Goal: Task Accomplishment & Management: Use online tool/utility

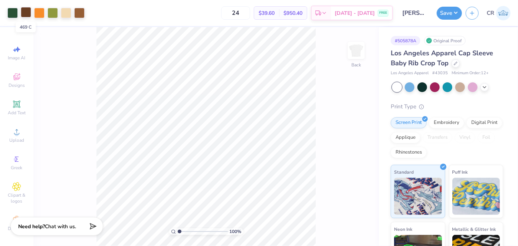
click at [27, 7] on div at bounding box center [26, 12] width 10 height 10
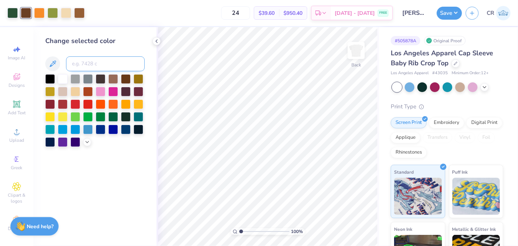
click at [85, 67] on input at bounding box center [105, 63] width 79 height 15
type input "4635"
click at [156, 41] on polyline at bounding box center [156, 41] width 1 height 3
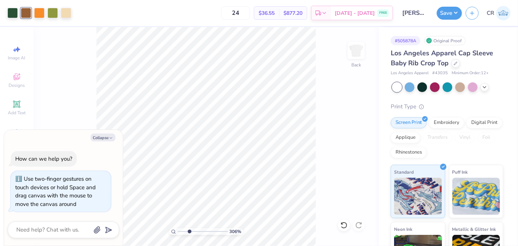
type input "3.06"
type textarea "x"
type input "1"
drag, startPoint x: 179, startPoint y: 231, endPoint x: 162, endPoint y: 226, distance: 17.7
click at [178, 228] on input "range" at bounding box center [203, 231] width 50 height 7
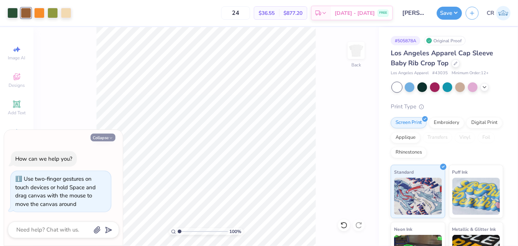
click at [104, 139] on button "Collapse" at bounding box center [103, 138] width 25 height 8
type textarea "x"
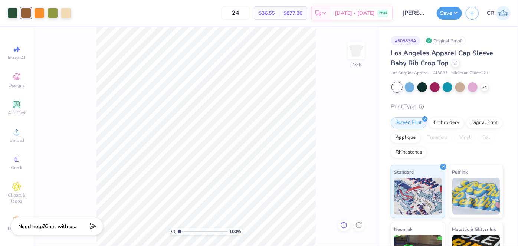
click at [344, 225] on icon at bounding box center [344, 225] width 7 height 7
click at [77, 17] on div at bounding box center [79, 13] width 10 height 10
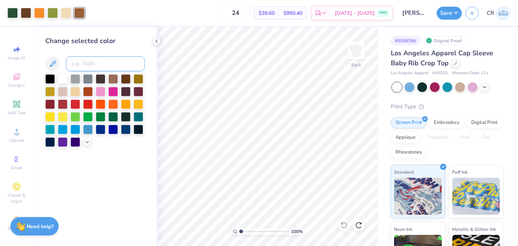
click at [99, 62] on input at bounding box center [105, 63] width 79 height 15
type input "469"
click at [158, 43] on icon at bounding box center [157, 41] width 6 height 6
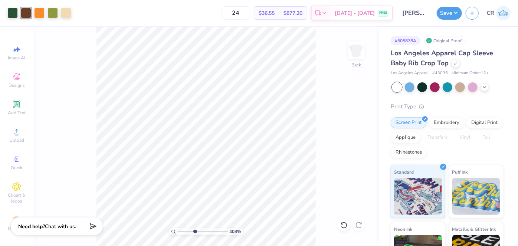
type input "1"
drag, startPoint x: 179, startPoint y: 230, endPoint x: 156, endPoint y: 227, distance: 23.5
click at [178, 228] on input "range" at bounding box center [203, 231] width 50 height 7
click at [346, 222] on icon at bounding box center [344, 225] width 7 height 7
click at [25, 16] on div at bounding box center [26, 13] width 10 height 10
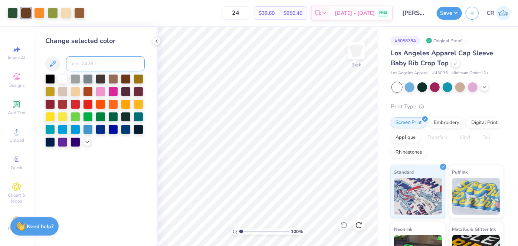
click at [86, 66] on input at bounding box center [105, 63] width 79 height 15
type input "4635"
click at [158, 41] on icon at bounding box center [157, 41] width 6 height 6
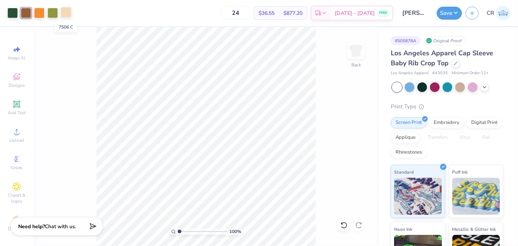
click at [61, 14] on div at bounding box center [66, 12] width 10 height 10
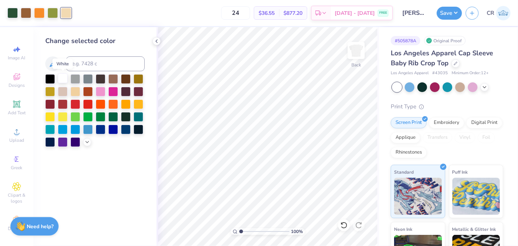
click at [58, 78] on div at bounding box center [63, 79] width 10 height 10
click at [344, 222] on icon at bounding box center [344, 225] width 7 height 7
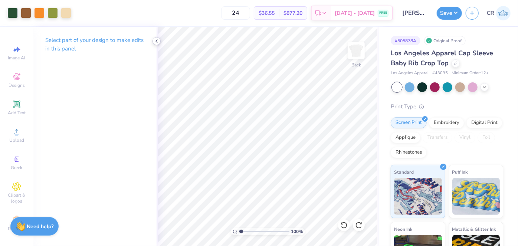
click at [158, 40] on icon at bounding box center [157, 41] width 6 height 6
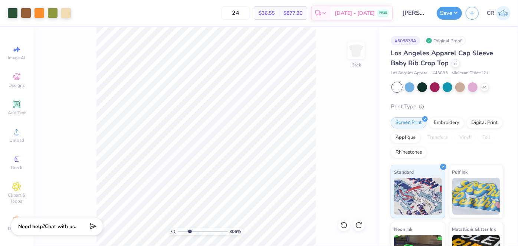
drag, startPoint x: 180, startPoint y: 232, endPoint x: 190, endPoint y: 239, distance: 12.3
type input "3.06"
click at [190, 235] on input "range" at bounding box center [203, 231] width 50 height 7
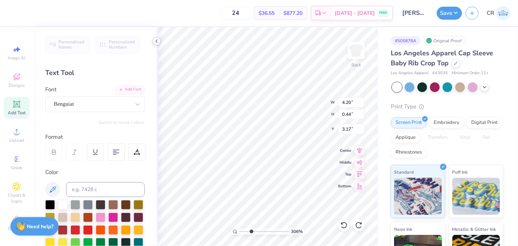
click at [156, 40] on icon at bounding box center [157, 41] width 6 height 6
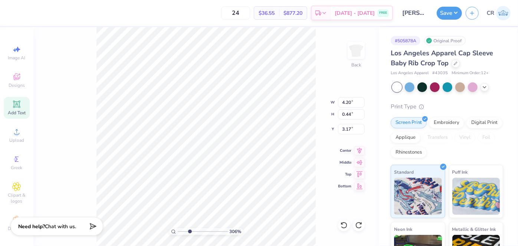
click at [80, 61] on div "306 % Back W 4.20 4.20 " H 0.44 0.44 " Y 3.17 3.17 " Center Middle Top Bottom" at bounding box center [206, 136] width 346 height 219
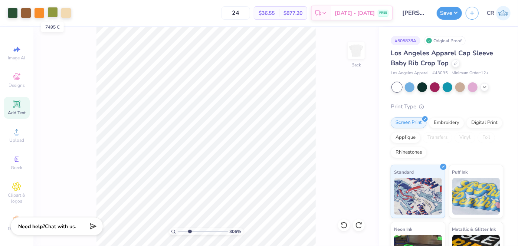
click at [55, 10] on div at bounding box center [53, 12] width 10 height 10
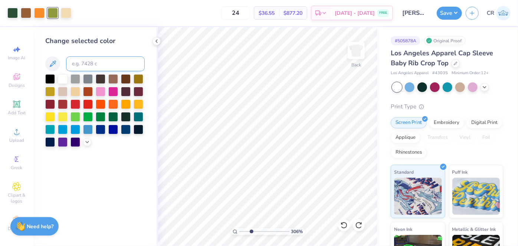
click at [90, 61] on input at bounding box center [105, 63] width 79 height 15
type input "350"
click at [345, 228] on icon at bounding box center [344, 225] width 7 height 7
click at [53, 15] on div at bounding box center [53, 12] width 10 height 10
click at [87, 60] on input at bounding box center [105, 63] width 79 height 15
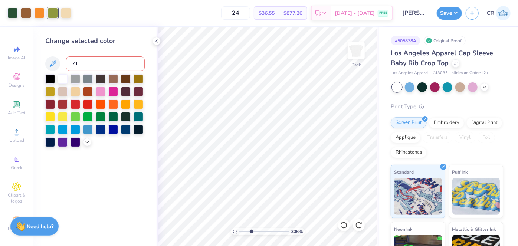
type input "715"
click at [345, 227] on icon at bounding box center [344, 225] width 7 height 7
click at [156, 39] on icon at bounding box center [157, 41] width 6 height 6
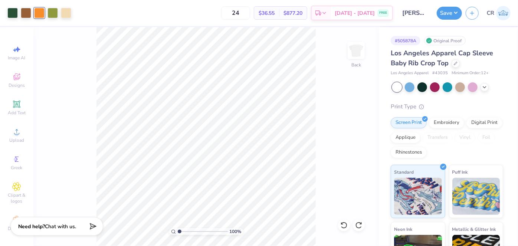
drag, startPoint x: 187, startPoint y: 232, endPoint x: 163, endPoint y: 226, distance: 24.8
click at [178, 228] on input "range" at bounding box center [203, 231] width 50 height 7
click at [339, 154] on div "100 % Back" at bounding box center [206, 136] width 346 height 219
type input "1.21"
click at [180, 232] on input "range" at bounding box center [203, 231] width 50 height 7
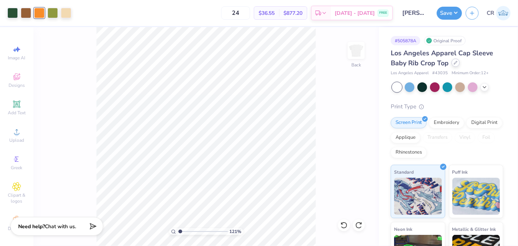
click at [456, 66] on div at bounding box center [456, 63] width 8 height 8
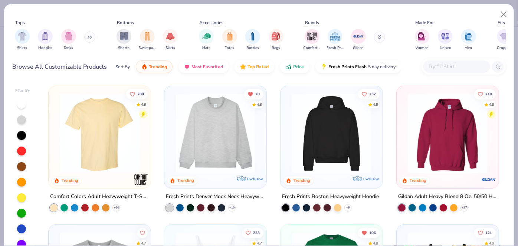
scroll to position [94, 0]
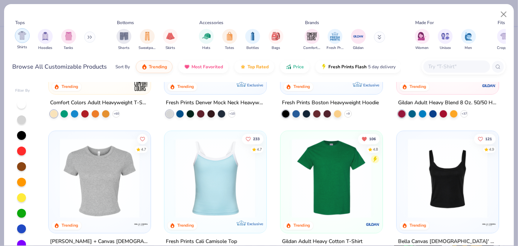
click at [15, 35] on div "filter for Shirts" at bounding box center [22, 35] width 15 height 15
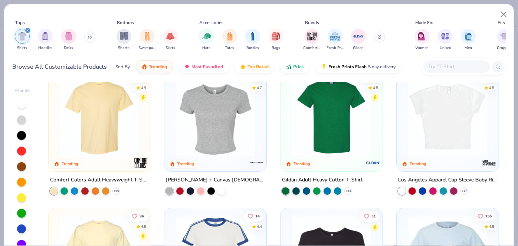
scroll to position [17, 0]
click at [202, 127] on img at bounding box center [215, 117] width 87 height 80
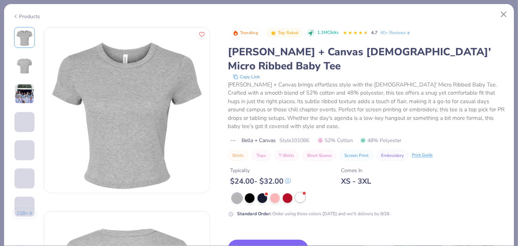
click at [300, 193] on div at bounding box center [301, 198] width 10 height 10
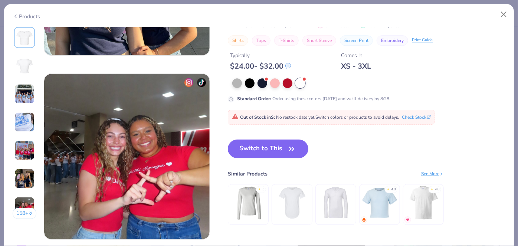
scroll to position [1058, 0]
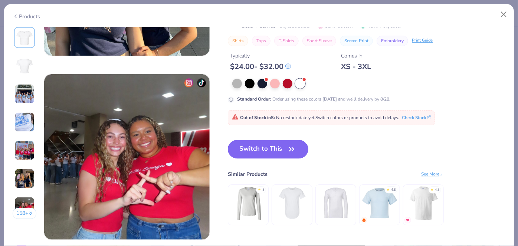
click at [289, 150] on icon "button" at bounding box center [292, 149] width 10 height 10
click at [285, 149] on button "Switch to This" at bounding box center [268, 149] width 81 height 19
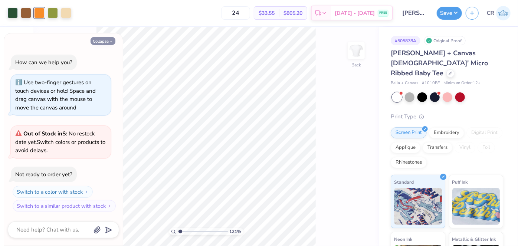
click at [97, 43] on button "Collapse" at bounding box center [103, 41] width 25 height 8
type textarea "x"
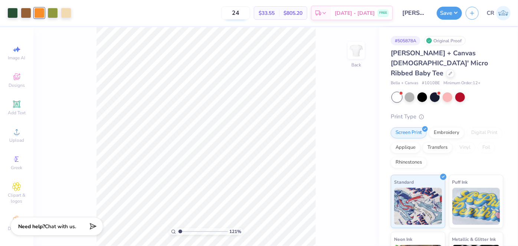
click at [247, 14] on input "24" at bounding box center [235, 12] width 29 height 13
type input "2"
type input "5"
drag, startPoint x: 180, startPoint y: 231, endPoint x: 169, endPoint y: 230, distance: 11.2
click at [178, 230] on input "range" at bounding box center [203, 231] width 50 height 7
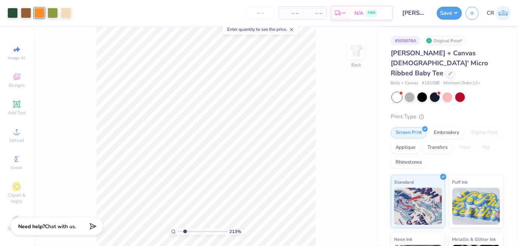
drag, startPoint x: 179, startPoint y: 231, endPoint x: 185, endPoint y: 231, distance: 5.6
click at [185, 231] on input "range" at bounding box center [203, 231] width 50 height 7
click at [410, 92] on div at bounding box center [410, 97] width 10 height 10
drag, startPoint x: 185, startPoint y: 232, endPoint x: 165, endPoint y: 234, distance: 19.4
type input "1"
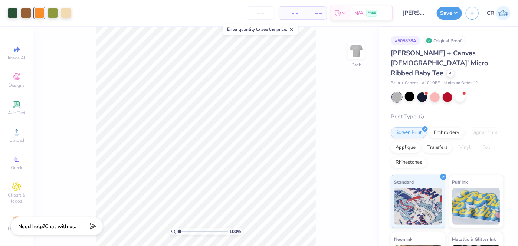
click at [178, 234] on input "range" at bounding box center [203, 231] width 50 height 7
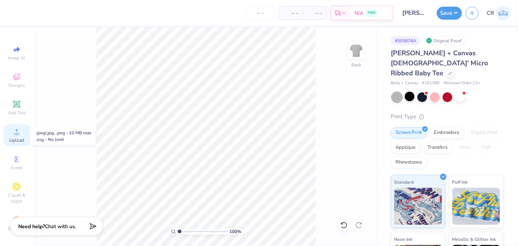
click at [17, 138] on span "Upload" at bounding box center [16, 140] width 15 height 6
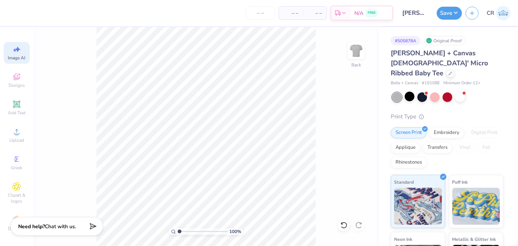
click at [17, 49] on icon at bounding box center [16, 49] width 9 height 9
select select "4"
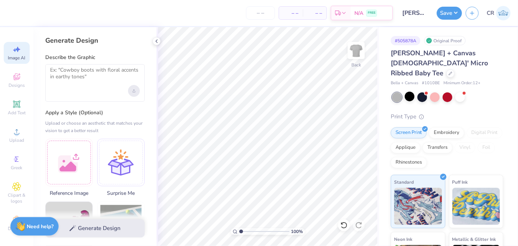
click at [133, 90] on icon "Upload image" at bounding box center [134, 91] width 3 height 3
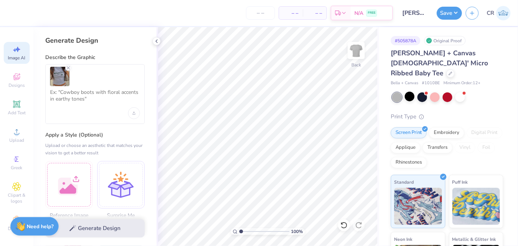
click at [97, 225] on div "Generate Design" at bounding box center [94, 229] width 123 height 36
click at [66, 67] on icon "Remove uploaded image" at bounding box center [68, 68] width 6 height 6
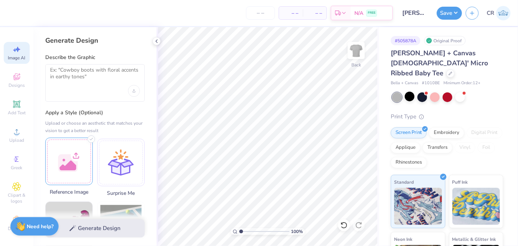
click at [58, 155] on div at bounding box center [69, 162] width 48 height 48
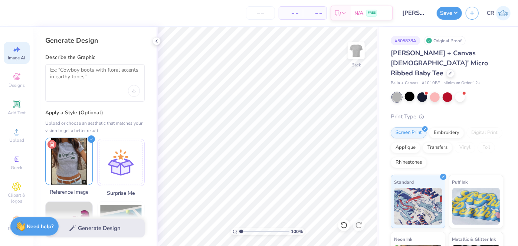
click at [50, 141] on icon at bounding box center [52, 144] width 9 height 9
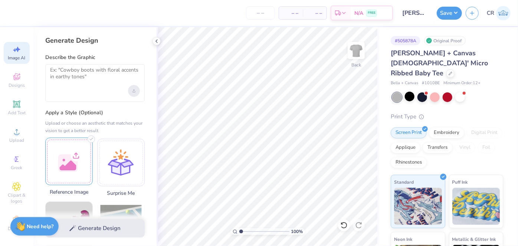
click at [130, 90] on div "Upload image" at bounding box center [134, 91] width 12 height 12
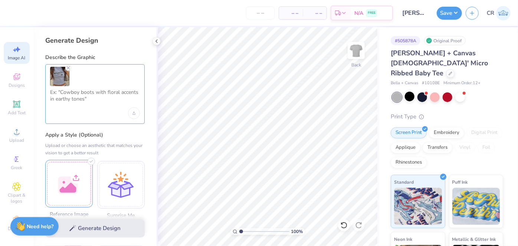
click at [78, 96] on textarea at bounding box center [95, 98] width 90 height 19
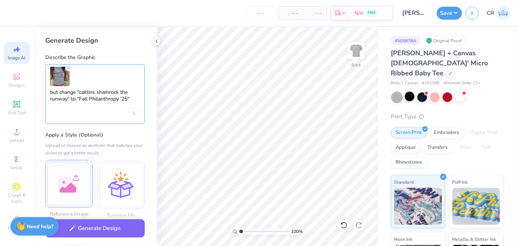
click at [131, 101] on textarea "but change "caitlins shamrock the runway" to "Fall Philanthropy '25"" at bounding box center [95, 98] width 90 height 19
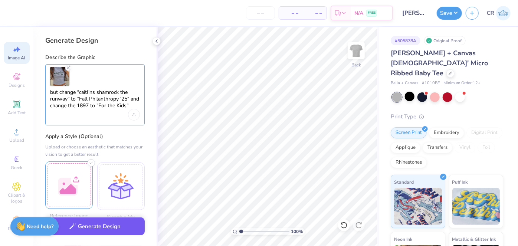
type textarea "but change "caitlins shamrock the runway" to "Fall Philanthropy '25" and change…"
click at [124, 230] on button "Generate Design" at bounding box center [95, 227] width 100 height 18
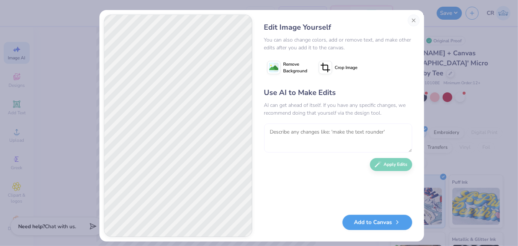
click at [285, 130] on textarea at bounding box center [338, 138] width 148 height 29
type textarea "keep the exact same layout as the ref pic"
click at [388, 165] on button "Apply Edits" at bounding box center [391, 162] width 42 height 13
click at [413, 15] on button "Close" at bounding box center [414, 20] width 12 height 12
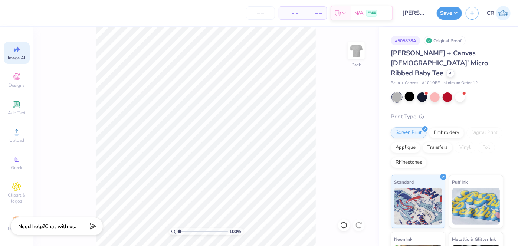
scroll to position [0, 16]
click at [13, 140] on span "Upload" at bounding box center [16, 140] width 15 height 6
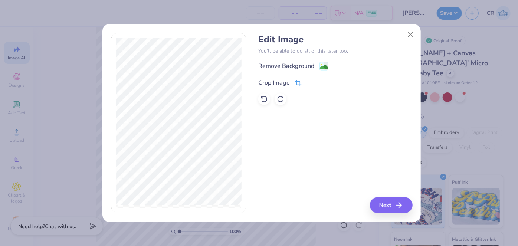
click at [282, 79] on div "Crop Image" at bounding box center [274, 82] width 32 height 9
click at [311, 84] on icon at bounding box center [311, 82] width 4 height 4
click at [309, 67] on div "Remove Background" at bounding box center [286, 66] width 56 height 9
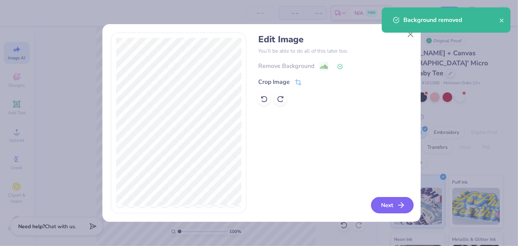
click at [384, 200] on button "Next" at bounding box center [392, 205] width 43 height 16
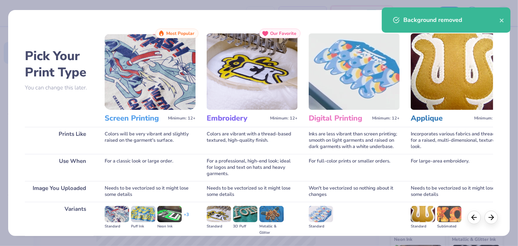
scroll to position [87, 0]
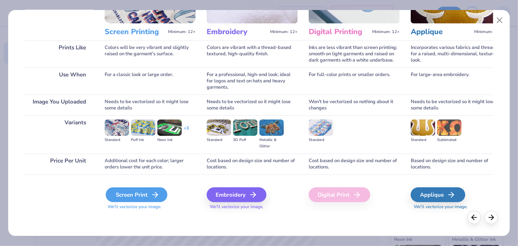
click at [124, 200] on div "Screen Print" at bounding box center [137, 195] width 62 height 15
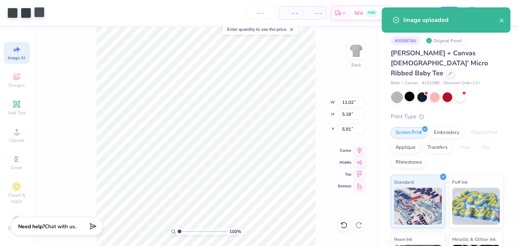
click at [42, 13] on div at bounding box center [39, 12] width 10 height 10
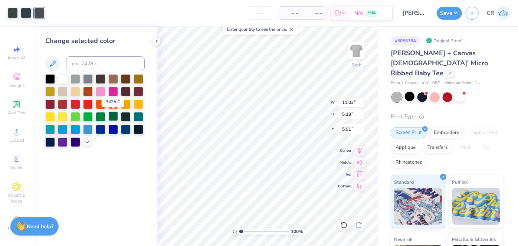
click at [114, 117] on div at bounding box center [113, 116] width 10 height 10
click at [25, 11] on div at bounding box center [26, 12] width 10 height 10
click at [110, 115] on div at bounding box center [113, 116] width 10 height 10
click at [10, 13] on div at bounding box center [12, 12] width 10 height 10
click at [116, 116] on div at bounding box center [113, 116] width 10 height 10
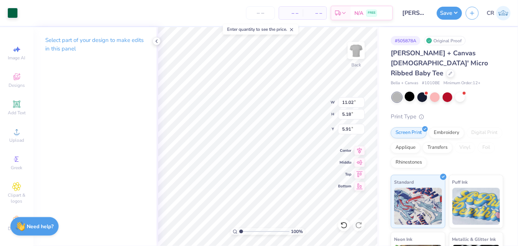
type input "2.75"
type input "9.35"
click at [17, 114] on span "Add Text" at bounding box center [17, 113] width 18 height 6
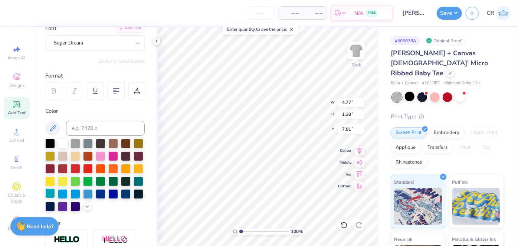
scroll to position [61, 0]
click at [108, 186] on div at bounding box center [113, 181] width 10 height 10
type textarea "T"
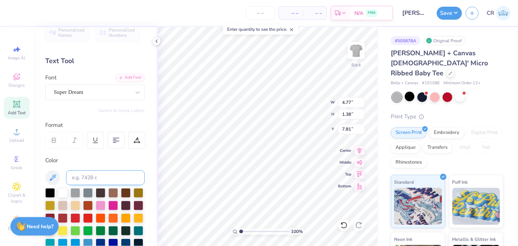
scroll to position [0, 0]
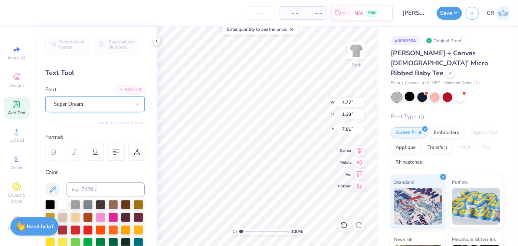
type textarea "Fall Philanthropy '25"
click at [118, 103] on div "Super Dream" at bounding box center [92, 104] width 78 height 12
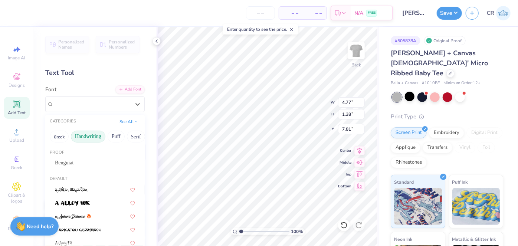
click at [93, 140] on button "Handwriting" at bounding box center [88, 137] width 35 height 12
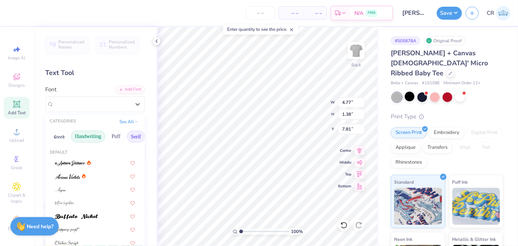
click at [131, 136] on button "Serif" at bounding box center [136, 137] width 18 height 12
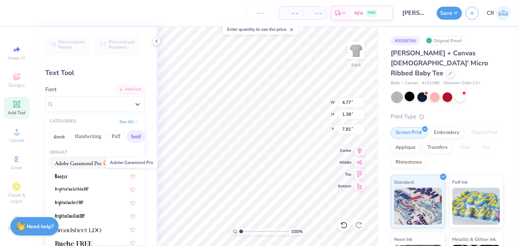
click at [87, 161] on img at bounding box center [78, 163] width 46 height 5
click at [91, 100] on div "Adobe Garamond Pro" at bounding box center [92, 104] width 78 height 12
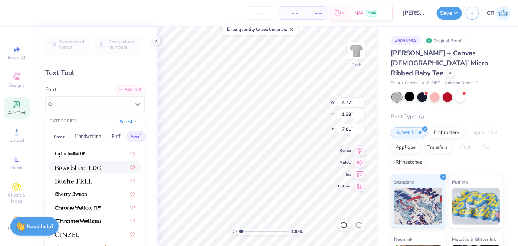
scroll to position [71, 0]
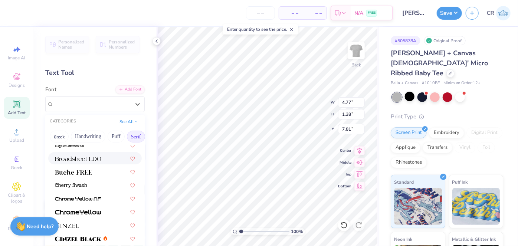
click at [102, 160] on div at bounding box center [95, 159] width 80 height 8
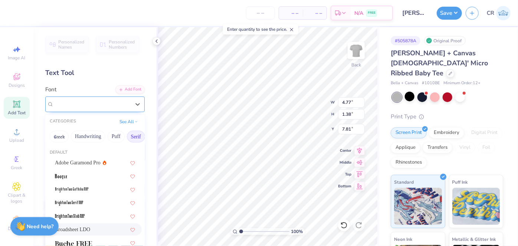
click at [81, 104] on div "Broadsheet LDO" at bounding box center [92, 104] width 78 height 12
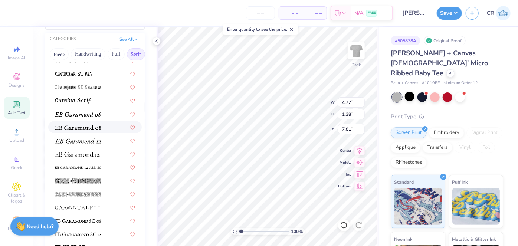
scroll to position [410, 0]
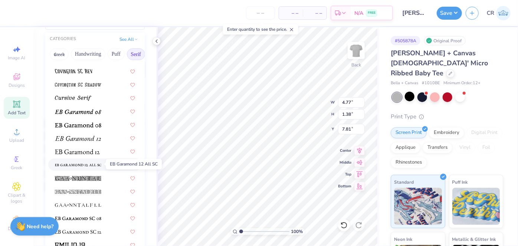
click at [79, 167] on span at bounding box center [78, 165] width 46 height 8
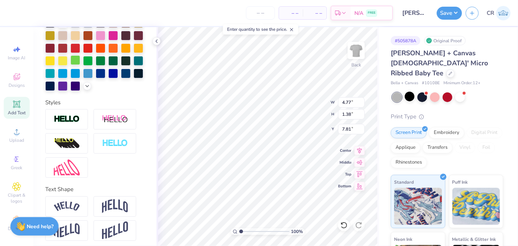
scroll to position [198, 0]
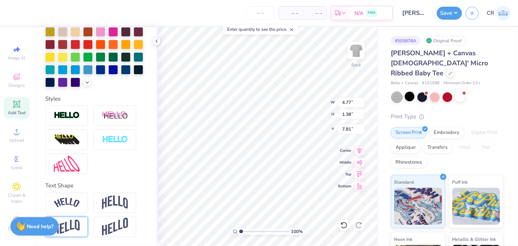
click at [80, 225] on div at bounding box center [66, 227] width 43 height 20
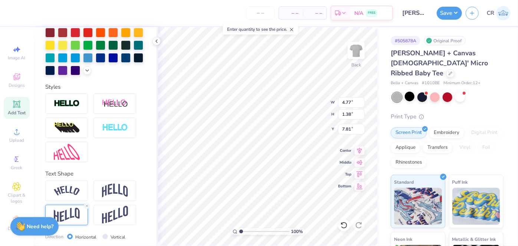
scroll to position [241, 0]
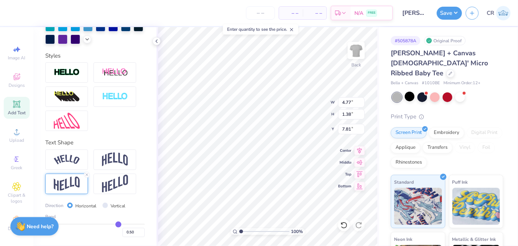
type input "0.51"
type input "0.52"
type input "0.53"
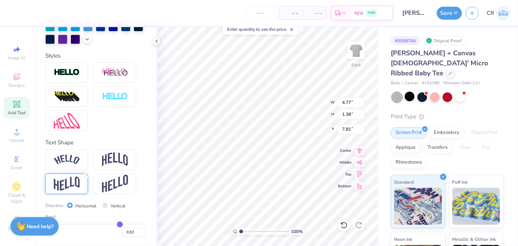
type input "0.53"
type input "0.54"
type input "0.55"
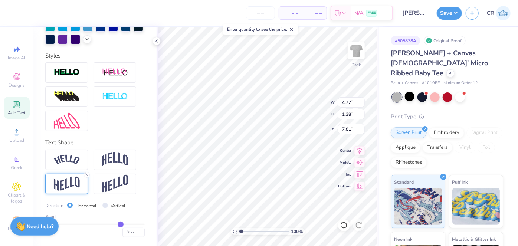
type input "0.54"
type input "0.53"
type input "0.52"
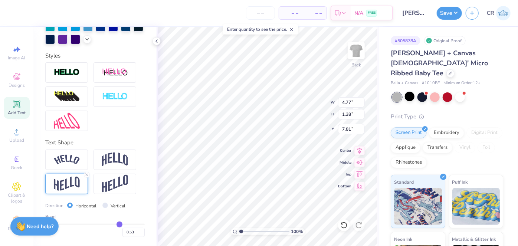
type input "0.52"
type input "0.51"
type input "0.5"
type input "0.50"
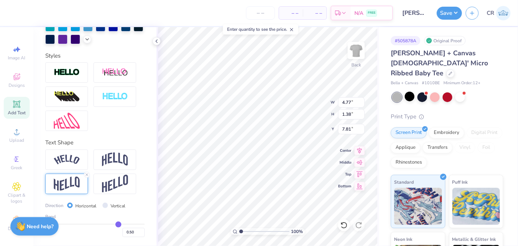
type input "0.48"
type input "0.46"
type input "0.45"
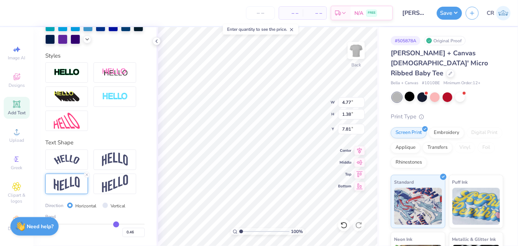
type input "0.45"
type input "0.42"
type input "0.4"
type input "0.40"
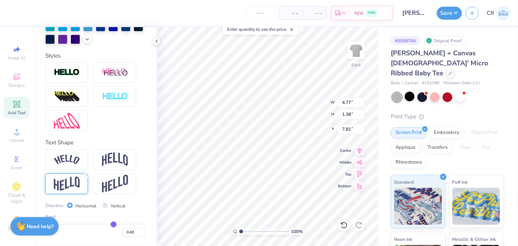
type input "0.39"
type input "0.37"
type input "0.35"
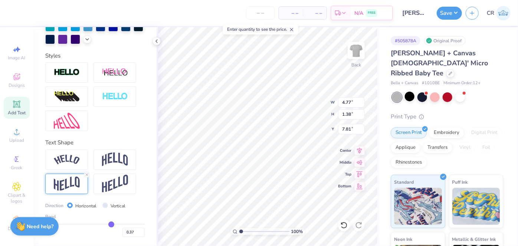
type input "0.35"
type input "0.34"
type input "0.33"
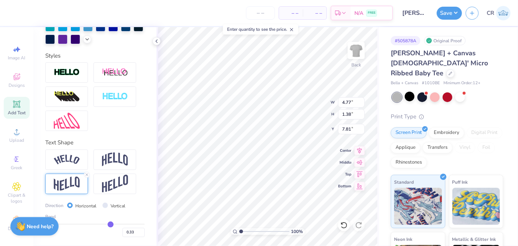
type input "0.29"
type input "0.27"
type input "0.26"
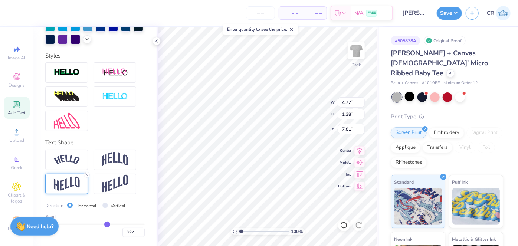
type input "0.26"
type input "0.23"
type input "0.2"
type input "0.20"
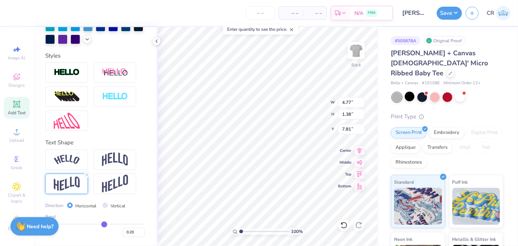
type input "0.18"
type input "0.16"
type input "0.13"
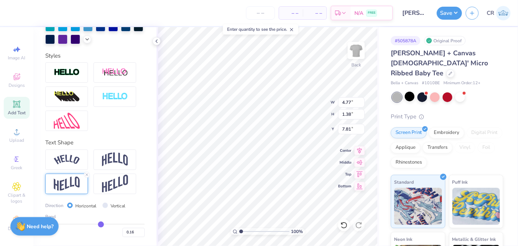
type input "0.13"
type input "0.11"
type input "0.09"
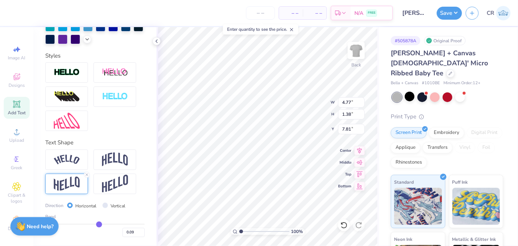
type input "0.07"
type input "0.05"
type input "0.02"
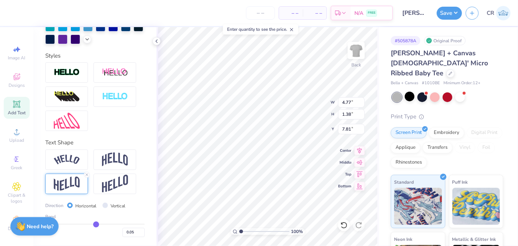
type input "0.02"
type input "0"
type input "0.00"
type input "-0.02"
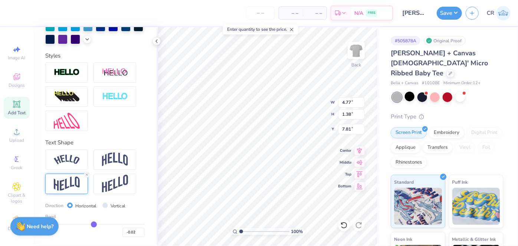
type input "-0.05"
type input "-0.08"
type input "-0.11"
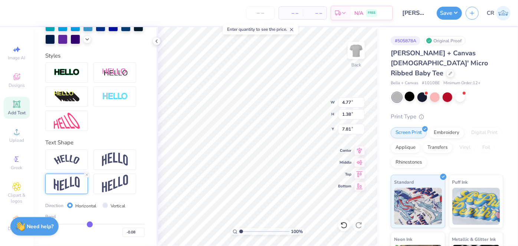
type input "-0.11"
type input "-0.13"
type input "-0.16"
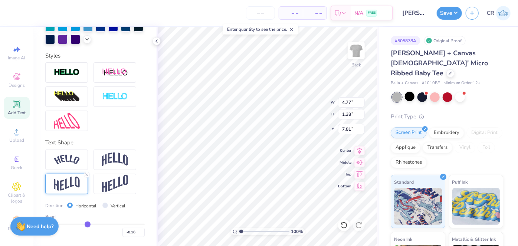
type input "-0.17"
type input "-0.19"
type input "-0.2"
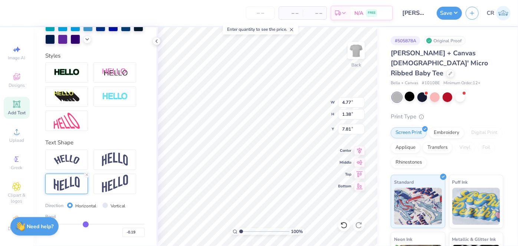
type input "-0.20"
type input "-0.22"
type input "-0.25"
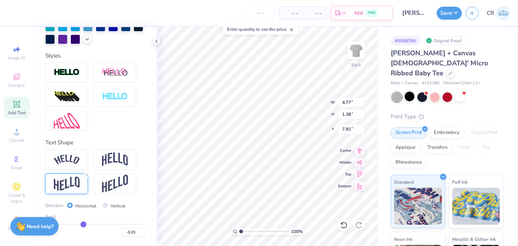
type input "-0.27"
type input "-0.28"
type input "-0.3"
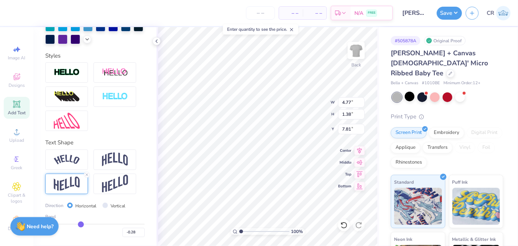
type input "-0.30"
type input "-0.31"
type input "-0.33"
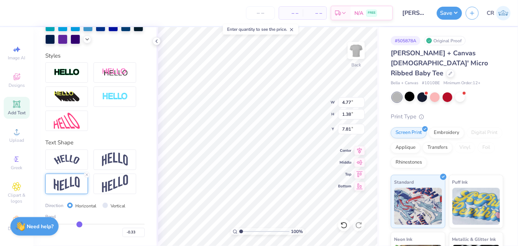
type input "-0.35"
type input "-0.36"
type input "-0.38"
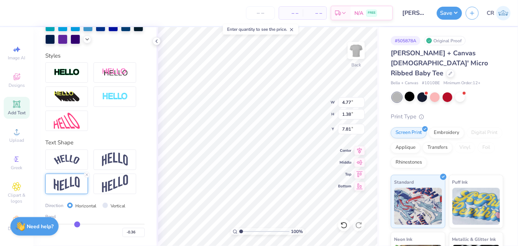
type input "-0.38"
type input "-0.39"
type input "-0.4"
type input "-0.40"
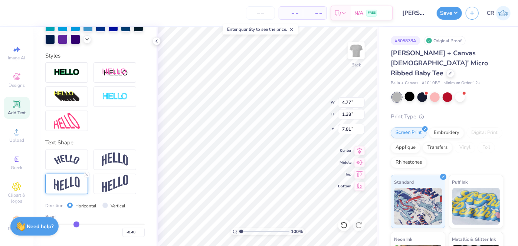
type input "-0.41"
type input "-0.42"
type input "-0.44"
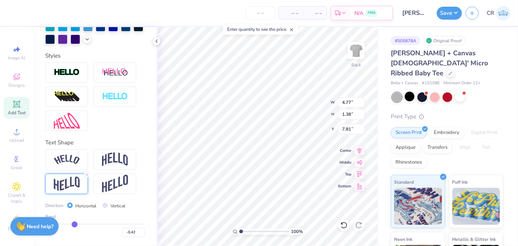
type input "-0.44"
drag, startPoint x: 114, startPoint y: 224, endPoint x: 73, endPoint y: 226, distance: 41.3
click at [73, 225] on input "range" at bounding box center [95, 224] width 100 height 1
type input "-0.47"
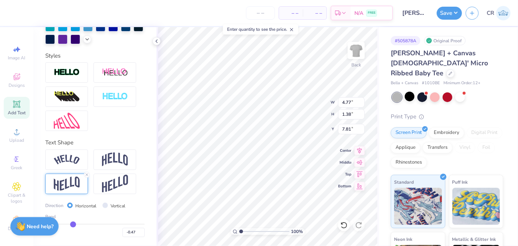
type input "-0.49"
type input "-0.51"
type input "-0.54"
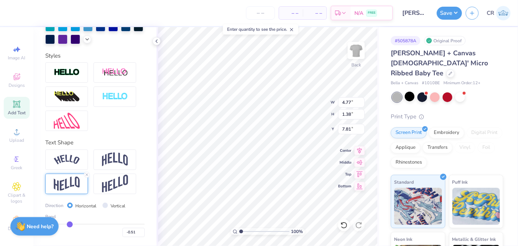
type input "-0.54"
type input "-0.56"
type input "-0.57"
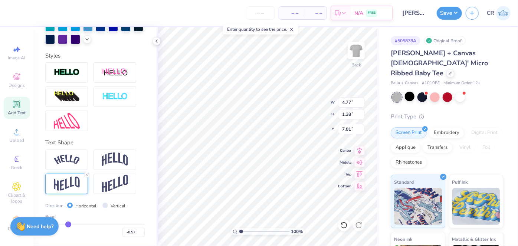
type input "-0.58"
drag, startPoint x: 73, startPoint y: 226, endPoint x: 66, endPoint y: 226, distance: 6.3
click at [66, 225] on input "range" at bounding box center [95, 224] width 100 height 1
type input "-0.44"
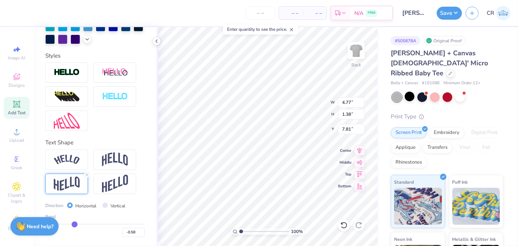
type input "-0.44"
type input "-0.3"
type input "-0.30"
type input "-0.19"
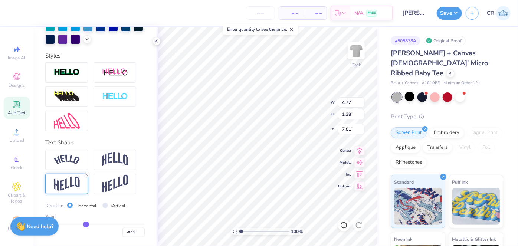
type input "-0.07"
type input "0"
type input "0.00"
type input "0.07"
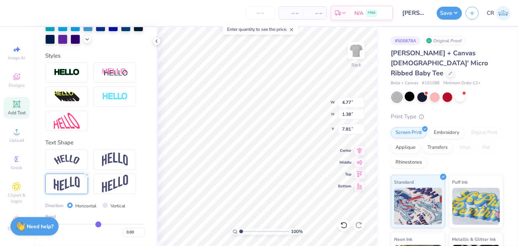
type input "0.07"
type input "0.16"
type input "0.3"
type input "0.30"
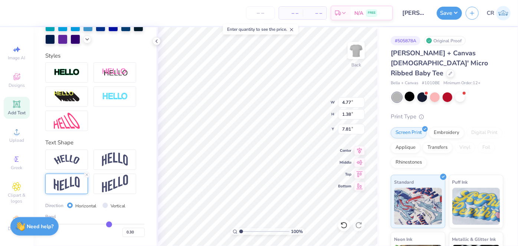
type input "0.36"
type input "0.44"
type input "0.49"
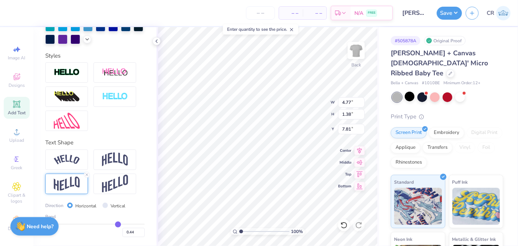
type input "0.49"
type input "0.53"
type input "0.54"
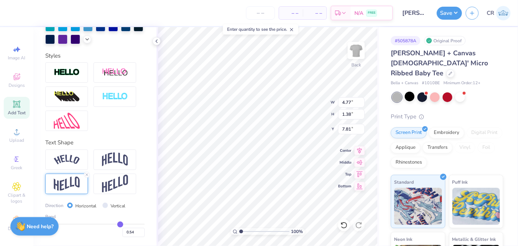
type input "0.55"
drag, startPoint x: 66, startPoint y: 226, endPoint x: 117, endPoint y: 224, distance: 50.2
click at [117, 224] on input "range" at bounding box center [95, 224] width 100 height 1
type input "0.54"
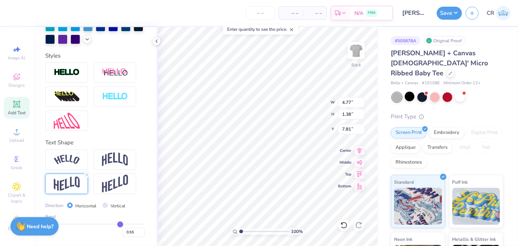
type input "0.54"
type input "0.53"
type input "0.52"
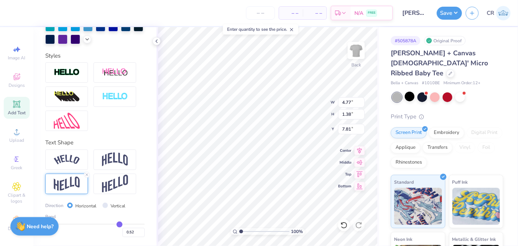
type input "0.51"
type input "0.5"
type input "0.50"
type input "0.5"
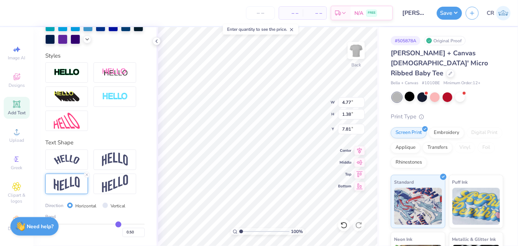
click at [115, 224] on input "range" at bounding box center [95, 224] width 100 height 1
type input "9.47"
type input "9.80"
click at [342, 224] on icon at bounding box center [342, 223] width 1 height 1
click at [113, 225] on input "range" at bounding box center [95, 224] width 100 height 1
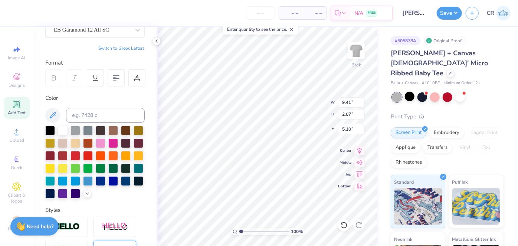
scroll to position [21, 0]
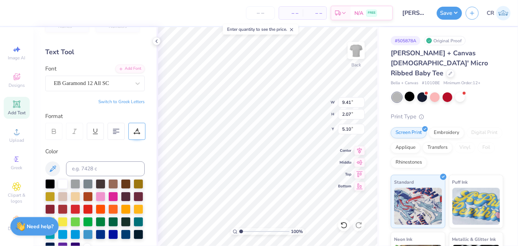
click at [141, 130] on div at bounding box center [137, 131] width 17 height 17
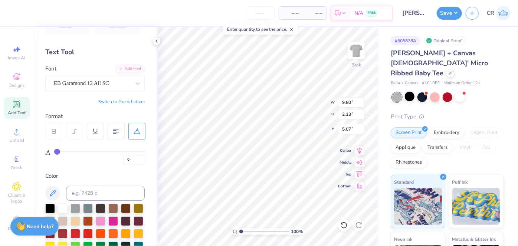
click at [57, 151] on input "range" at bounding box center [99, 151] width 91 height 1
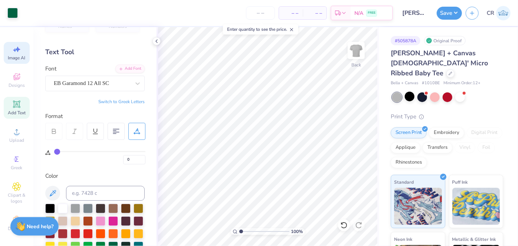
click at [13, 55] on span "Image AI" at bounding box center [16, 58] width 17 height 6
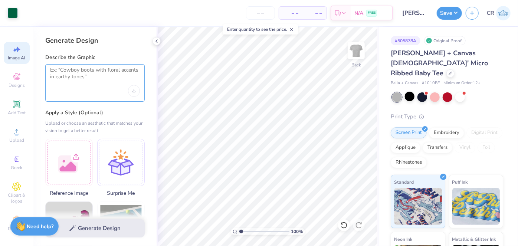
click at [66, 75] on textarea at bounding box center [95, 76] width 90 height 19
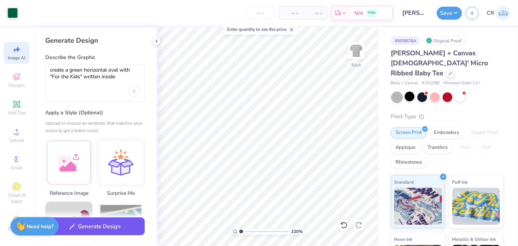
click at [97, 228] on button "Generate Design" at bounding box center [95, 227] width 100 height 18
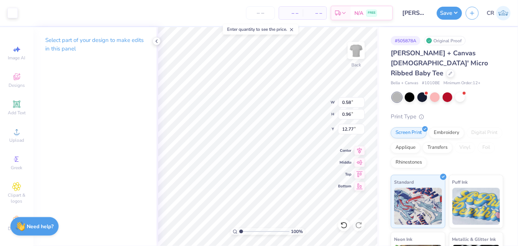
type input "0.82"
type input "1.40"
type input "12.36"
type input "0.58"
type input "0.96"
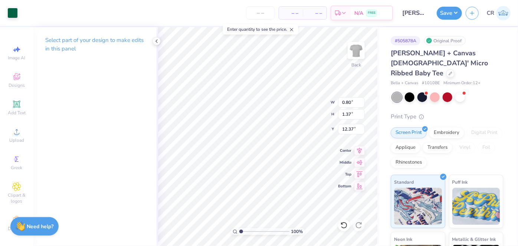
type input "12.77"
type input "0.80"
type input "1.37"
type input "13.76"
type input "0.63"
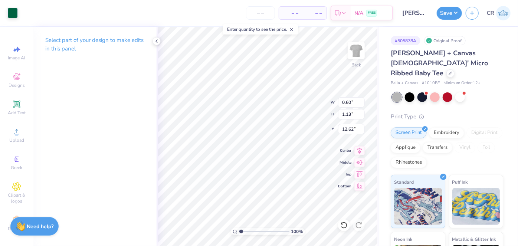
type input "1.16"
type input "12.60"
type input "15.51"
click at [344, 227] on icon at bounding box center [344, 225] width 7 height 7
type input "10.97"
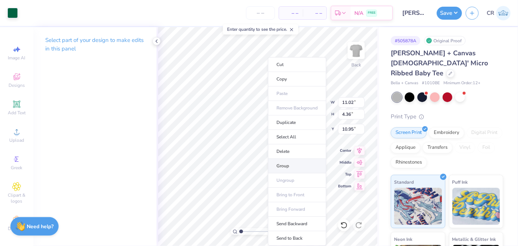
click at [288, 168] on li "Group" at bounding box center [297, 166] width 58 height 14
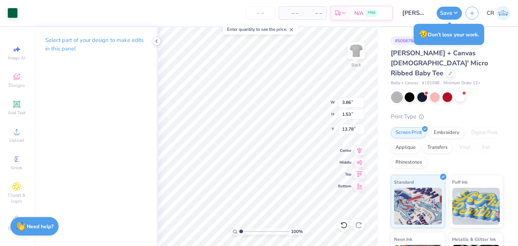
type input "3.86"
type input "1.53"
type input "6.45"
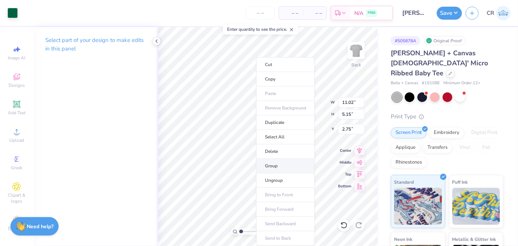
click at [277, 160] on li "Group" at bounding box center [286, 166] width 58 height 14
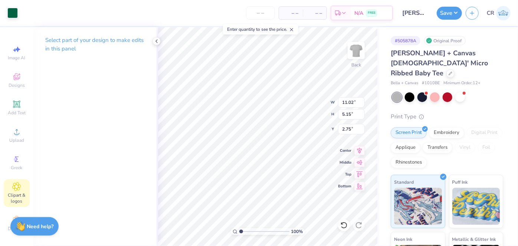
click at [18, 194] on span "Clipart & logos" at bounding box center [17, 198] width 26 height 12
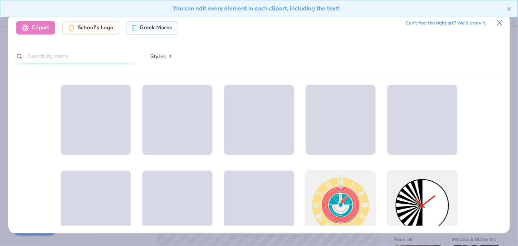
click at [78, 60] on input "text" at bounding box center [75, 56] width 119 height 14
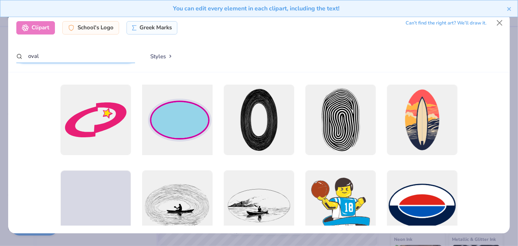
type input "oval"
click at [187, 118] on div at bounding box center [178, 120] width 78 height 78
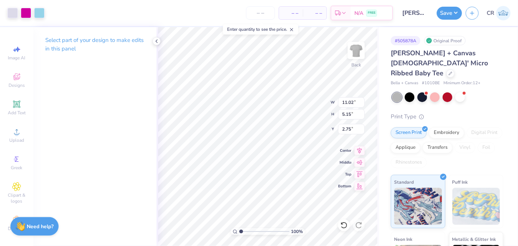
type input "7.43"
type input "3.00"
click at [15, 14] on div at bounding box center [12, 12] width 10 height 10
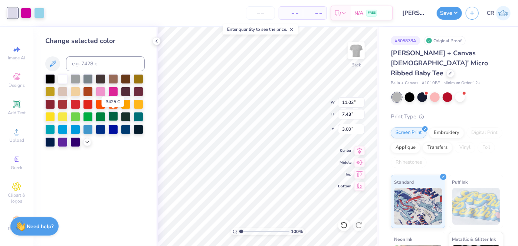
click at [111, 117] on div at bounding box center [113, 116] width 10 height 10
click at [26, 8] on div at bounding box center [26, 12] width 10 height 10
click at [111, 114] on div at bounding box center [113, 116] width 10 height 10
click at [48, 13] on div "– – Per Item – – Total Est. Delivery N/A FREE" at bounding box center [220, 13] width 345 height 26
click at [113, 120] on div at bounding box center [113, 116] width 10 height 10
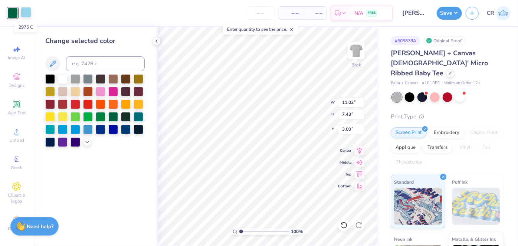
click at [24, 10] on div at bounding box center [26, 12] width 10 height 10
click at [109, 116] on div at bounding box center [113, 116] width 10 height 10
type input "7.60"
type input "4.84"
type input "3.26"
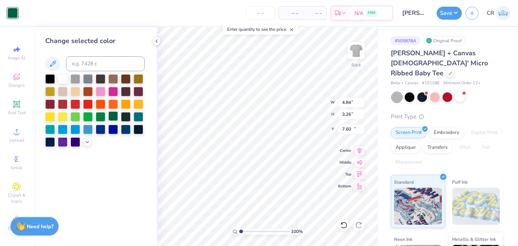
type input "11.76"
click at [15, 190] on icon at bounding box center [17, 187] width 8 height 8
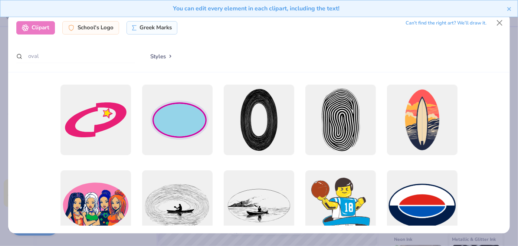
type input "2.99"
type input "2.01"
type input "13.01"
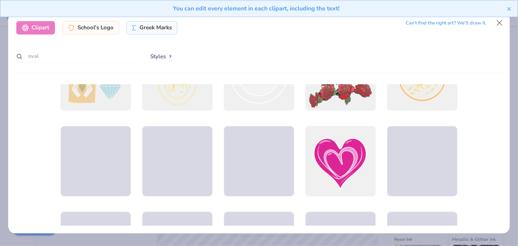
scroll to position [817, 0]
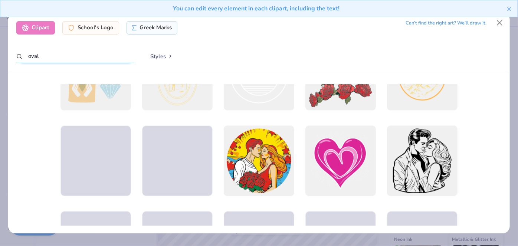
click at [43, 56] on input "oval" at bounding box center [75, 56] width 119 height 14
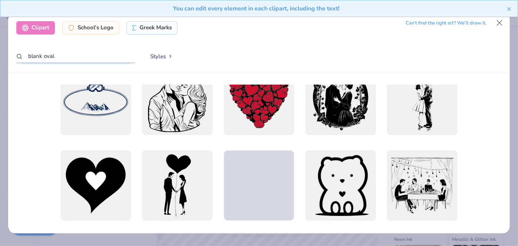
scroll to position [0, 0]
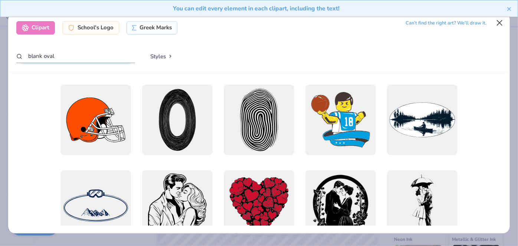
type input "blank oval"
click at [501, 27] on button "Close" at bounding box center [500, 23] width 14 height 14
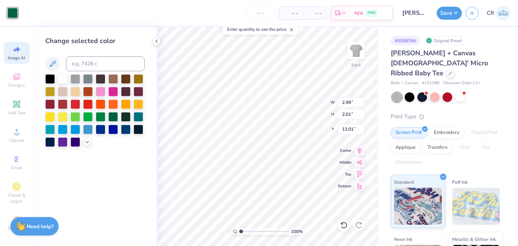
click at [14, 53] on icon at bounding box center [16, 49] width 9 height 9
select select "4"
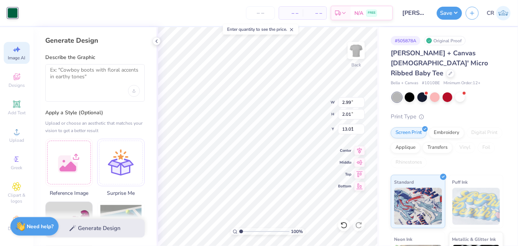
type input "8.50"
click at [112, 75] on textarea at bounding box center [95, 76] width 90 height 19
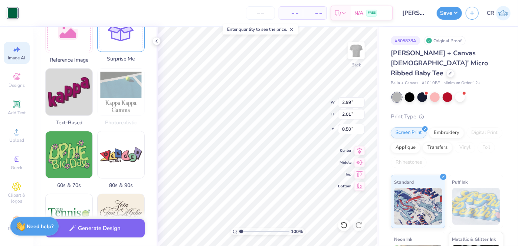
scroll to position [140, 0]
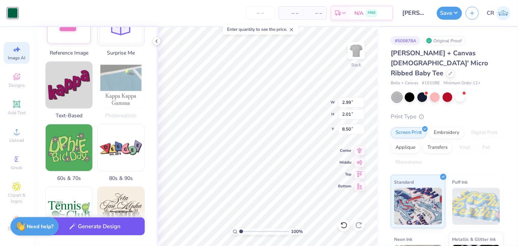
type textarea "blank pointy green oval"
click at [96, 224] on button "Generate Design" at bounding box center [95, 227] width 100 height 18
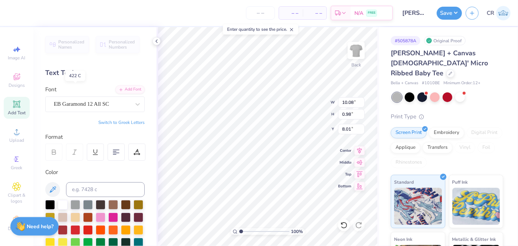
scroll to position [113, 0]
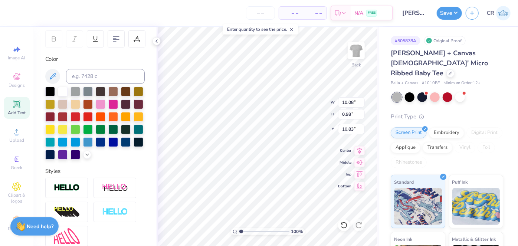
type input "10.83"
type input "7.17"
type input "0.70"
type input "11.11"
type input "6.58"
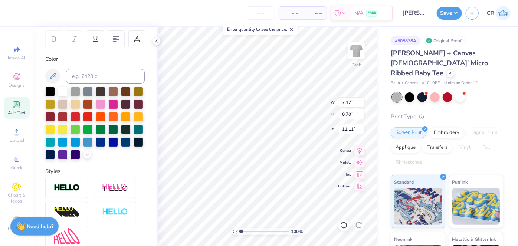
type input "0.64"
type input "11.00"
type input "7.05"
type input "2.62"
type input "10.01"
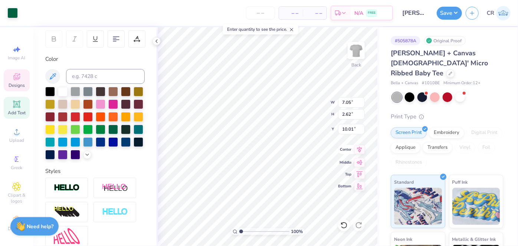
click at [361, 152] on icon at bounding box center [360, 149] width 10 height 9
type input "6.58"
type input "0.64"
type input "11.00"
click at [358, 149] on icon at bounding box center [360, 149] width 10 height 9
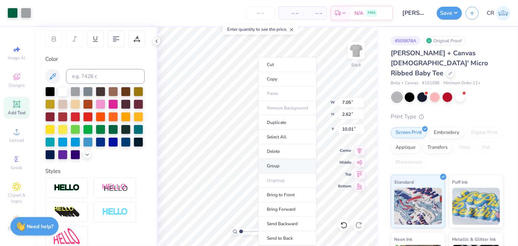
click at [274, 166] on li "Group" at bounding box center [287, 166] width 58 height 14
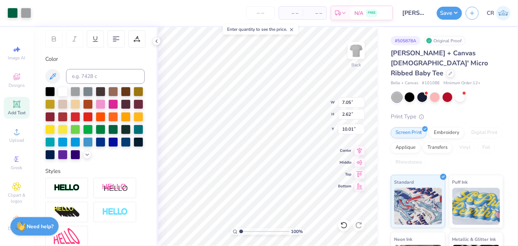
type input "3.88"
type input "1.44"
type input "6.49"
click at [302, 162] on li "Group" at bounding box center [311, 166] width 58 height 14
click at [449, 13] on button "Save" at bounding box center [449, 12] width 25 height 13
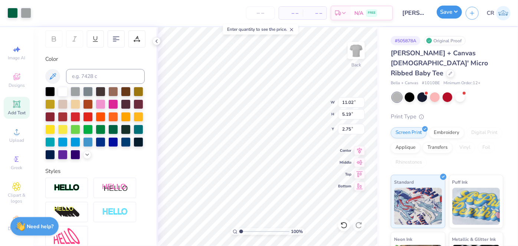
type input "0"
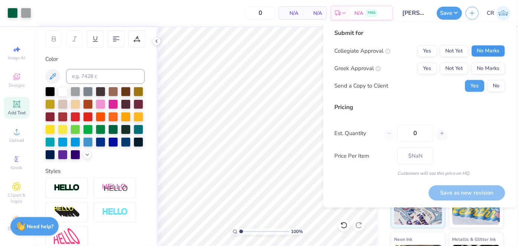
click at [488, 48] on button "No Marks" at bounding box center [489, 51] width 34 height 12
click at [429, 67] on button "Yes" at bounding box center [427, 68] width 19 height 12
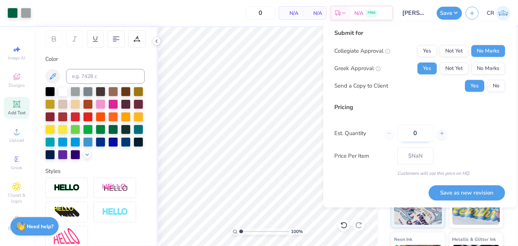
click at [420, 135] on input "0" at bounding box center [416, 133] width 36 height 17
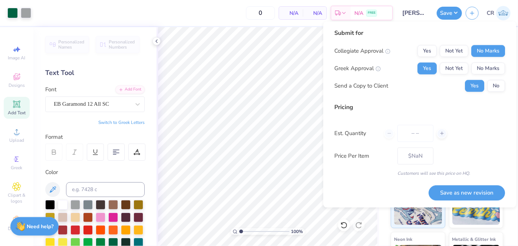
scroll to position [113, 0]
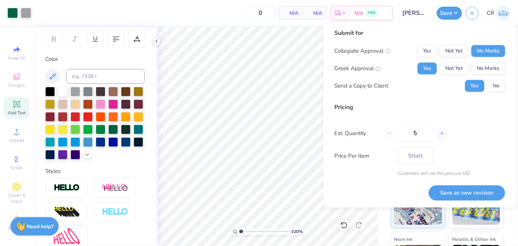
type input "50"
type input "$23.21"
type input "50"
click at [469, 147] on div "Pricing Est. Quantity 50 Price Per Item $23.21 Customers will see this price on…" at bounding box center [420, 140] width 171 height 74
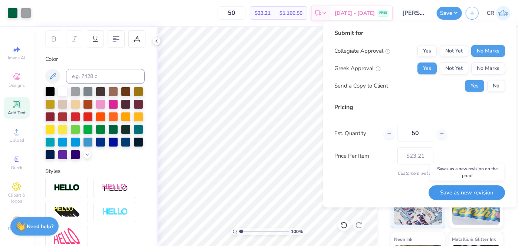
click at [482, 199] on button "Save as new revision" at bounding box center [467, 192] width 77 height 15
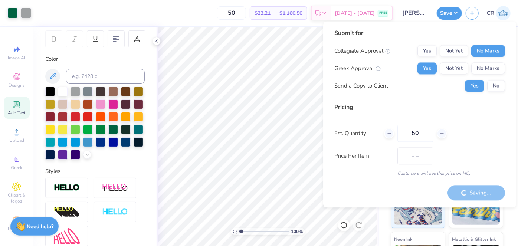
type input "$23.21"
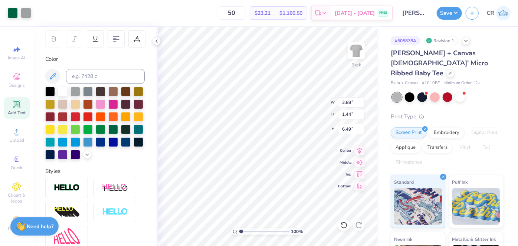
type input "3.04"
type input "1.13"
type input "6.65"
